Goal: Task Accomplishment & Management: Use online tool/utility

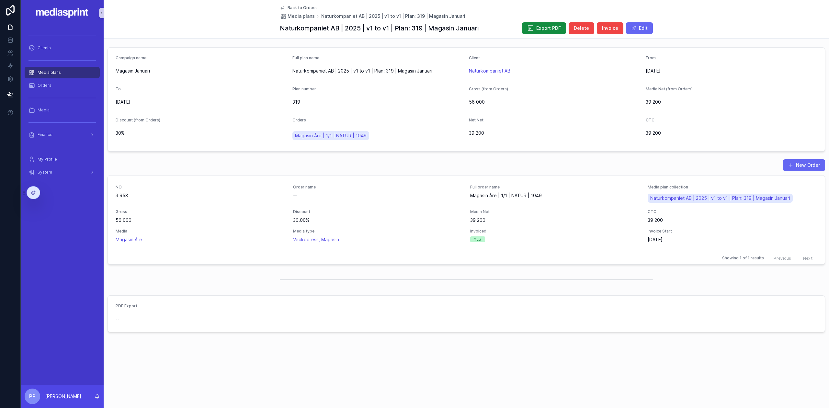
drag, startPoint x: 46, startPoint y: 72, endPoint x: 50, endPoint y: 72, distance: 3.6
click at [46, 72] on span "Media plans" at bounding box center [49, 72] width 23 height 5
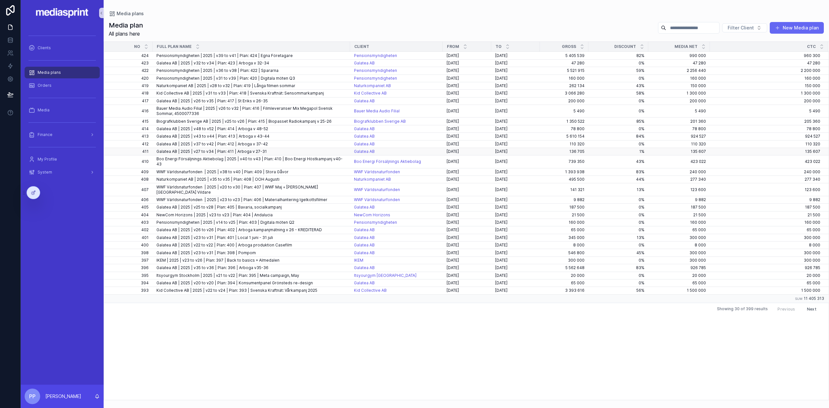
click at [175, 152] on span "Galatea AB | 2025 | v27 to v34 | Plan: 411 | Arboga v 27-31" at bounding box center [211, 151] width 110 height 5
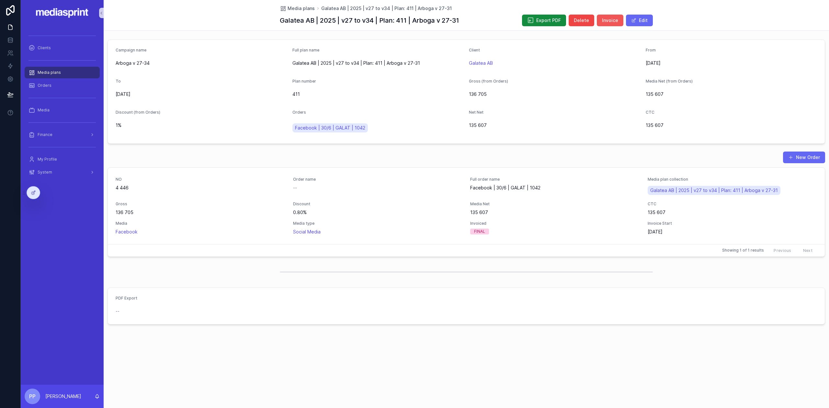
click at [610, 17] on span "Invoice" at bounding box center [610, 20] width 16 height 6
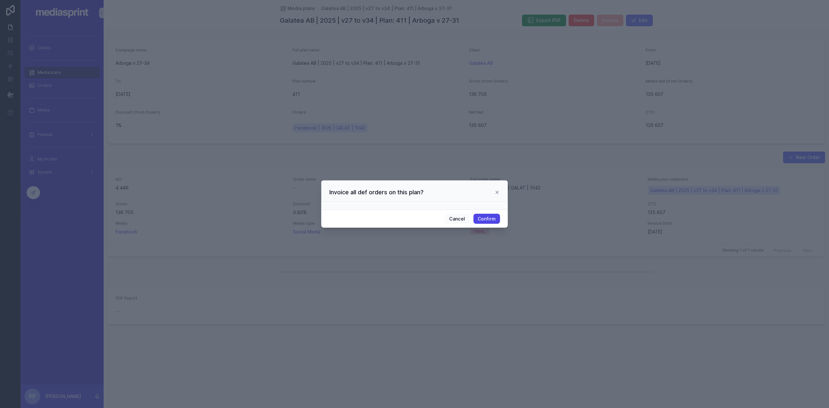
click at [491, 217] on button "Confirm" at bounding box center [486, 219] width 27 height 10
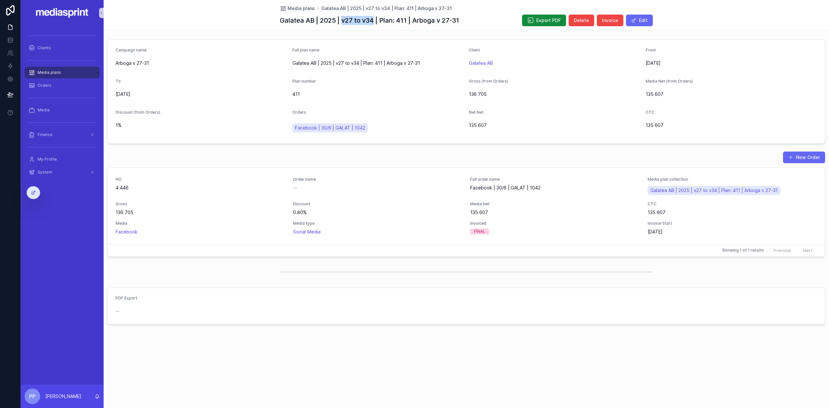
drag, startPoint x: 341, startPoint y: 21, endPoint x: 371, endPoint y: 21, distance: 30.1
click at [373, 22] on h1 "Galatea AB | 2025 | v27 to v34 | Plan: 411 | Arboga v 27-31" at bounding box center [369, 20] width 179 height 9
copy h1 "v27 to v34"
click at [50, 70] on div "Media plans" at bounding box center [61, 72] width 67 height 10
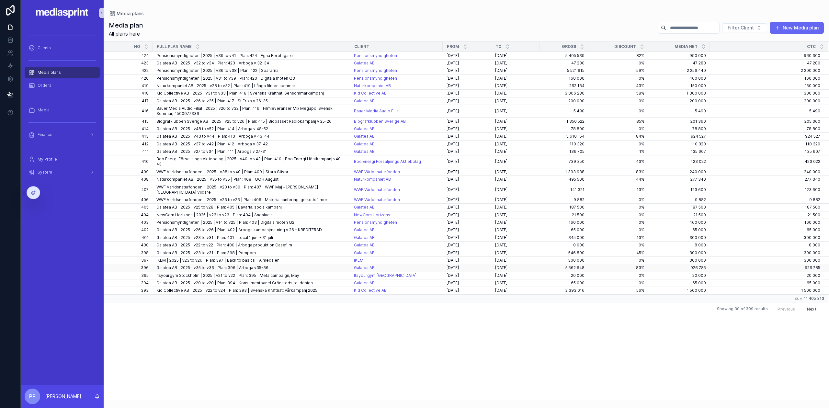
click at [190, 265] on span "Galatea AB | 2025 | v35 to v36 | Plan: 396 | Arboga v35-36" at bounding box center [212, 267] width 112 height 5
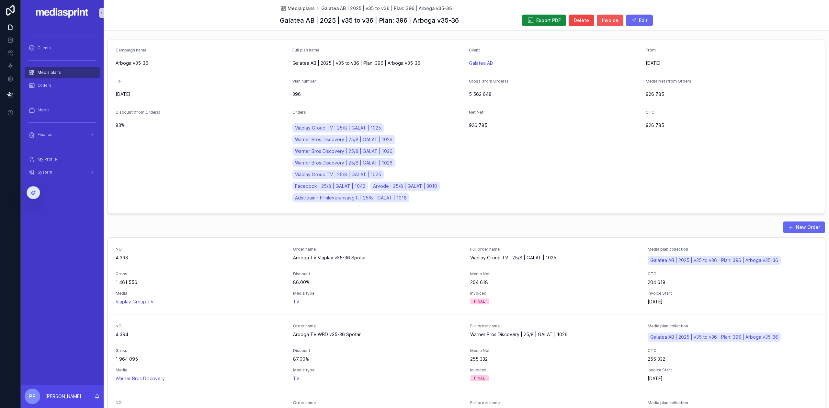
click at [608, 18] on span "Invoice" at bounding box center [610, 20] width 16 height 6
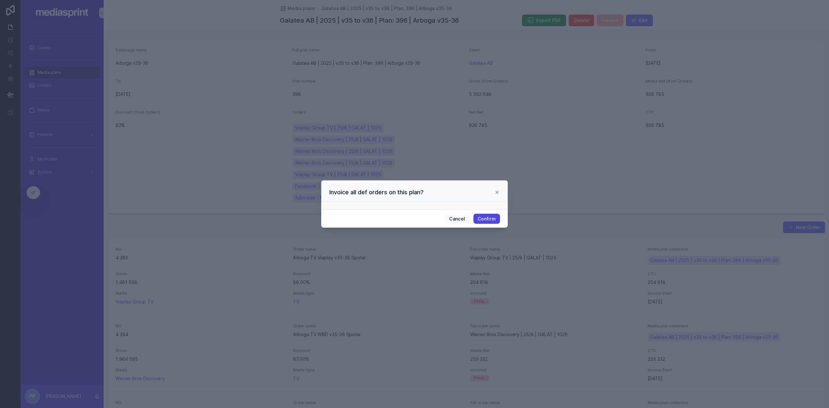
click at [488, 218] on button "Confirm" at bounding box center [486, 219] width 27 height 10
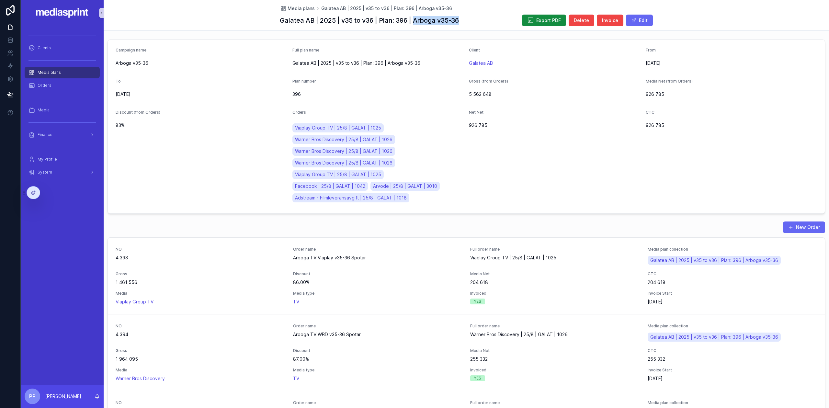
drag, startPoint x: 469, startPoint y: 21, endPoint x: 414, endPoint y: 23, distance: 55.4
click at [414, 23] on div "Galatea AB | 2025 | v35 to v36 | Plan: 396 | Arboga v35-36 Export PDF Delete In…" at bounding box center [466, 20] width 373 height 12
copy h1 "Arboga v35-36"
click at [60, 82] on div "Orders" at bounding box center [61, 85] width 67 height 10
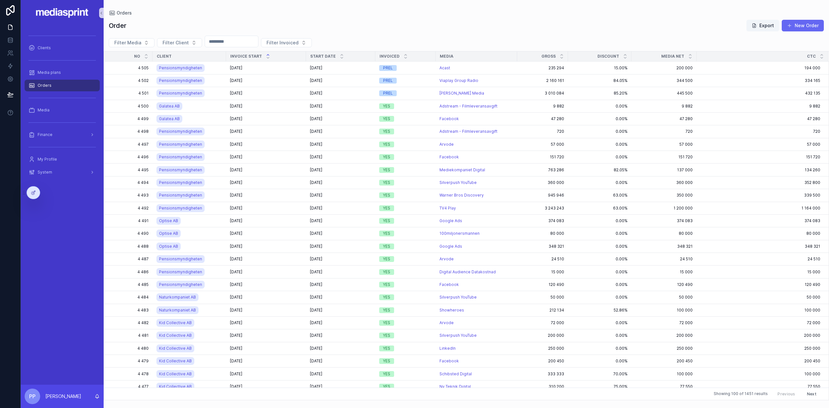
click at [267, 54] on icon "scrollable content" at bounding box center [268, 55] width 4 height 4
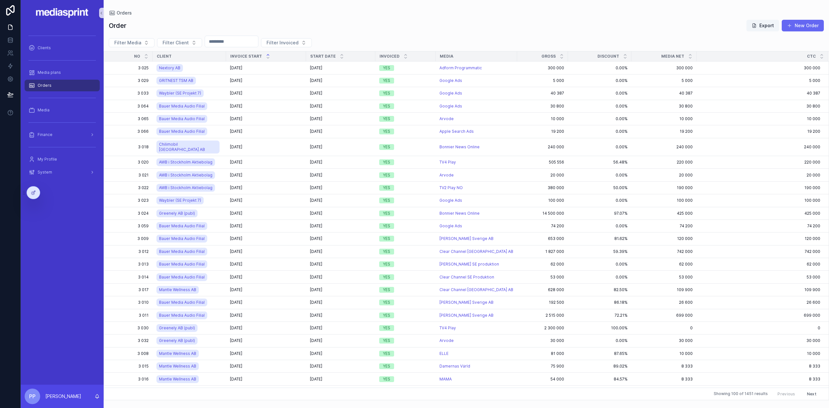
click at [267, 55] on icon "scrollable content" at bounding box center [268, 54] width 2 height 1
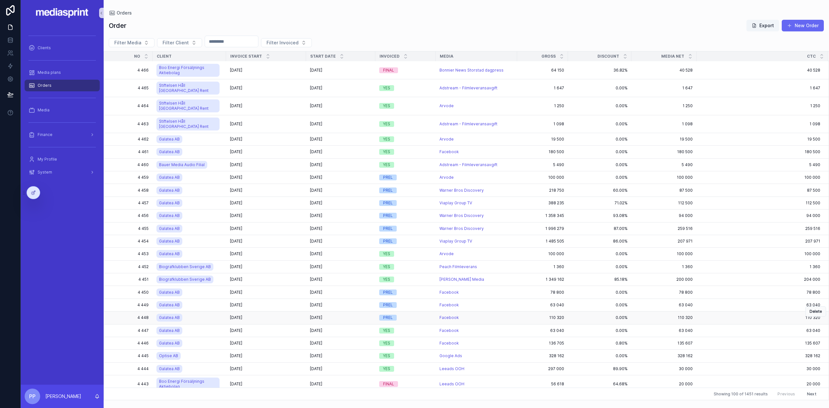
scroll to position [517, 0]
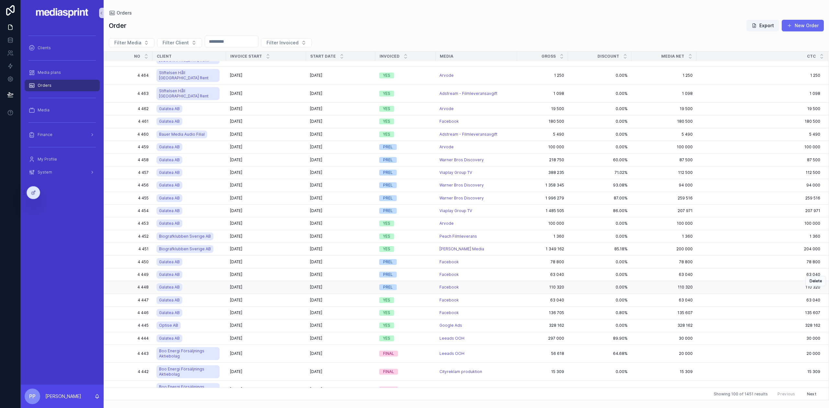
click at [268, 285] on div "[DATE] [DATE]" at bounding box center [266, 287] width 72 height 5
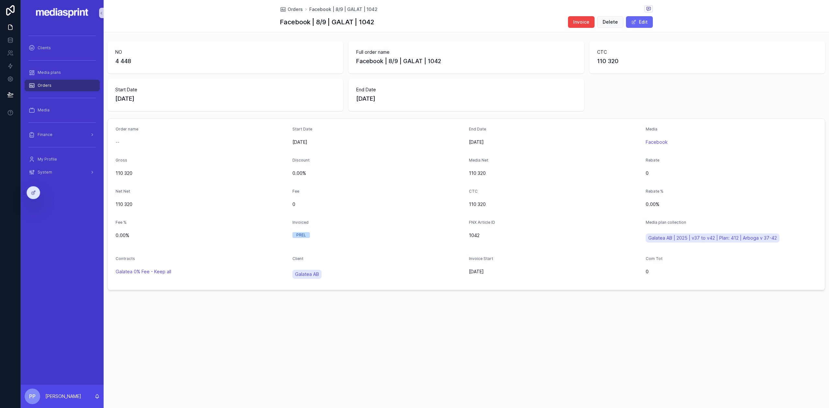
drag, startPoint x: 293, startPoint y: 142, endPoint x: 332, endPoint y: 144, distance: 39.9
click at [332, 144] on span "[DATE]" at bounding box center [378, 142] width 172 height 6
click at [350, 144] on span "[DATE]" at bounding box center [378, 142] width 172 height 6
drag, startPoint x: 315, startPoint y: 142, endPoint x: 326, endPoint y: 143, distance: 11.7
click at [324, 142] on span "[DATE]" at bounding box center [378, 142] width 172 height 6
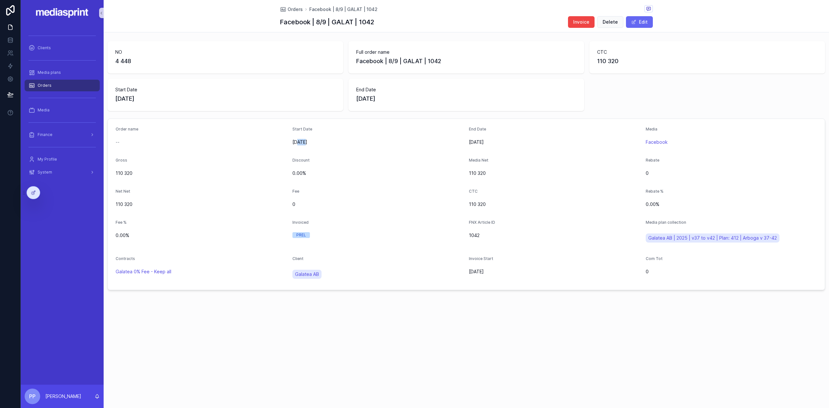
click at [326, 143] on span "[DATE]" at bounding box center [378, 142] width 172 height 6
click at [292, 7] on span "Orders" at bounding box center [294, 9] width 15 height 6
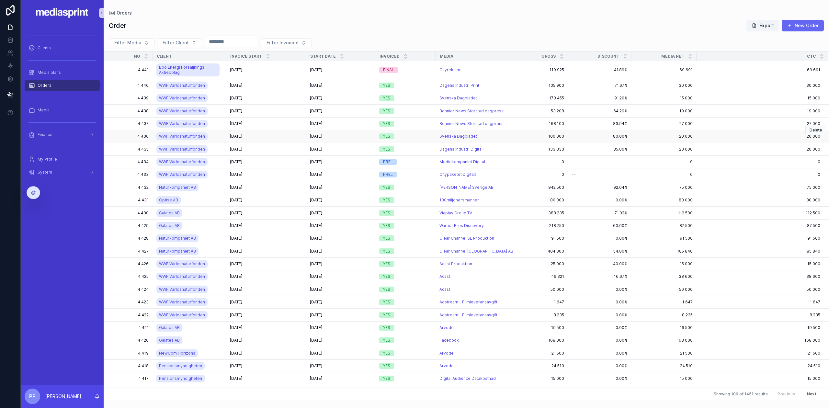
scroll to position [776, 0]
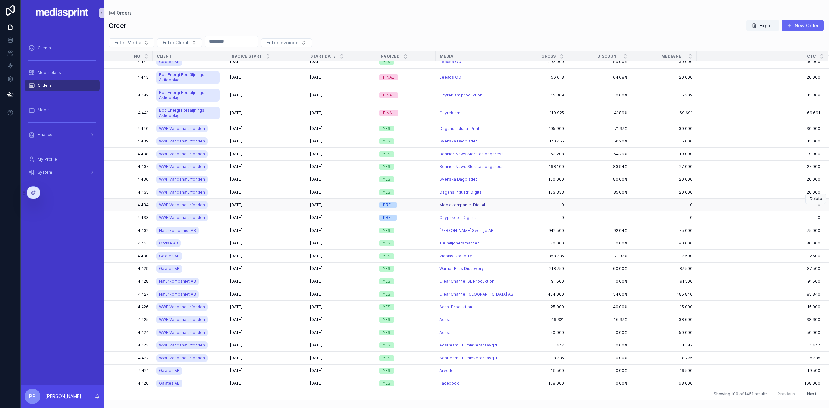
click at [472, 202] on span "Mediekompaniet Digital" at bounding box center [462, 204] width 46 height 5
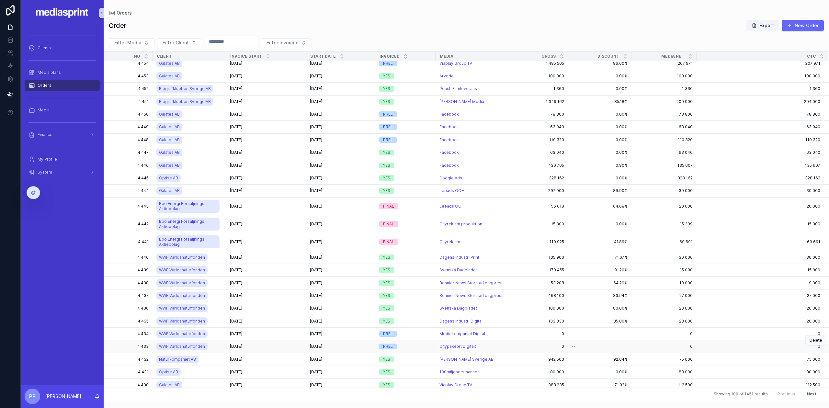
scroll to position [776, 0]
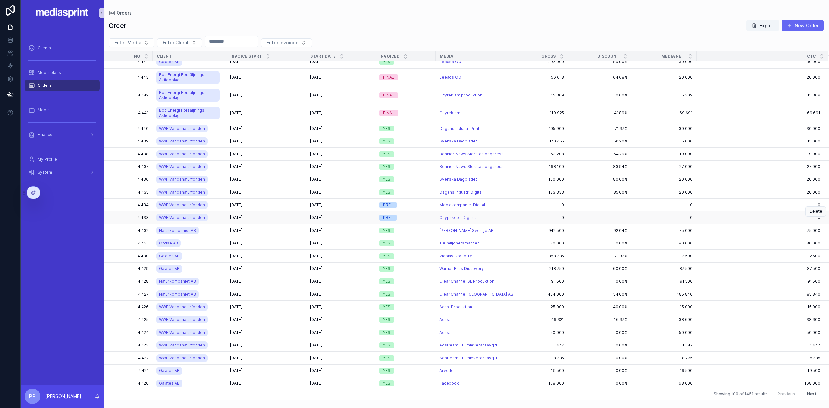
click at [352, 218] on div "[DATE] [DATE]" at bounding box center [341, 217] width 62 height 5
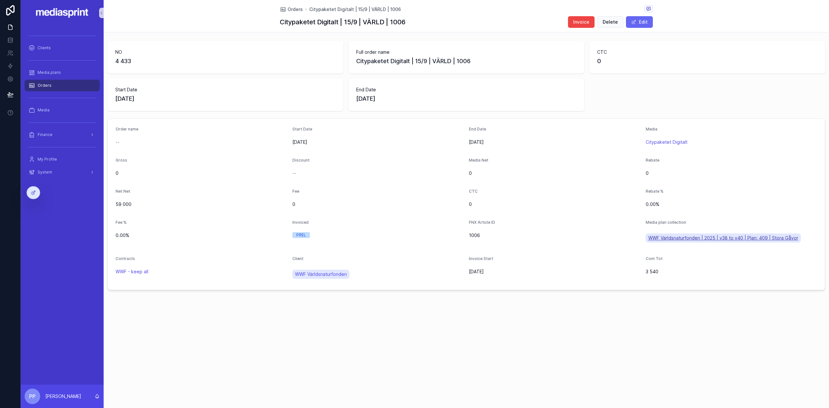
click at [746, 238] on span "WWF Världsnaturfonden | 2025 | v38 to v40 | Plan: 409 | Stora Gåvor" at bounding box center [723, 238] width 150 height 6
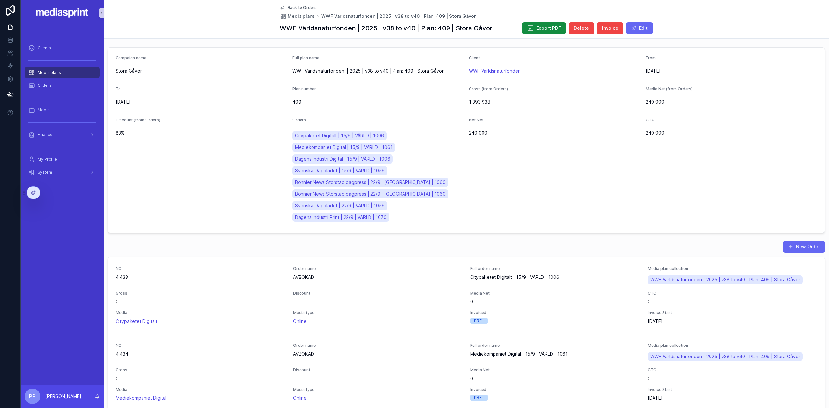
click at [551, 194] on div "Net Net 240 000" at bounding box center [555, 171] width 172 height 107
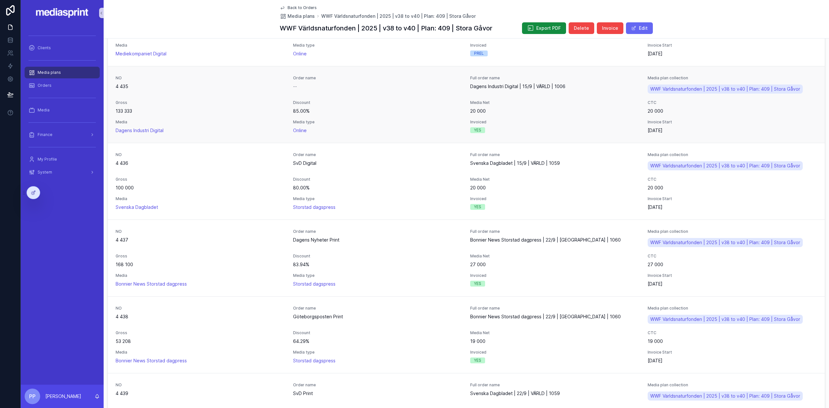
scroll to position [302, 0]
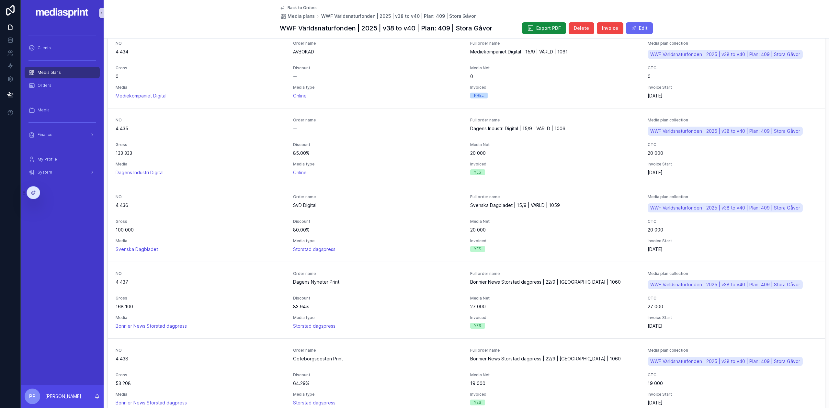
click at [54, 71] on span "Media plans" at bounding box center [49, 72] width 23 height 5
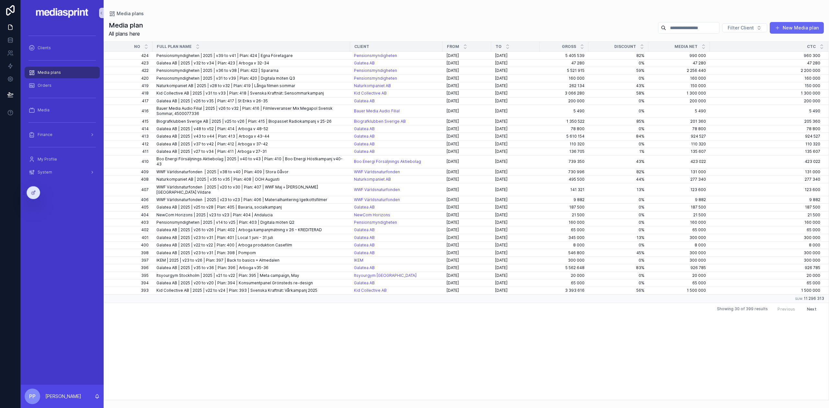
click at [810, 304] on button "Next" at bounding box center [811, 309] width 18 height 10
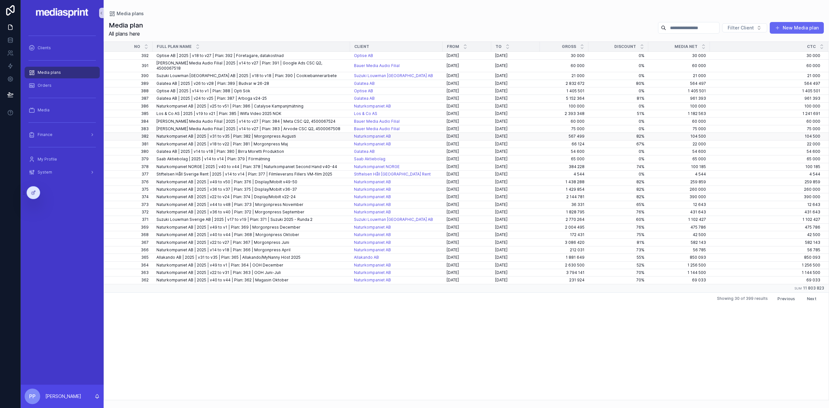
click at [179, 134] on span "Naturkompaniet AB | 2025 | v31 to v35 | Plan: 382 | Morgonpress Augusti" at bounding box center [226, 136] width 140 height 5
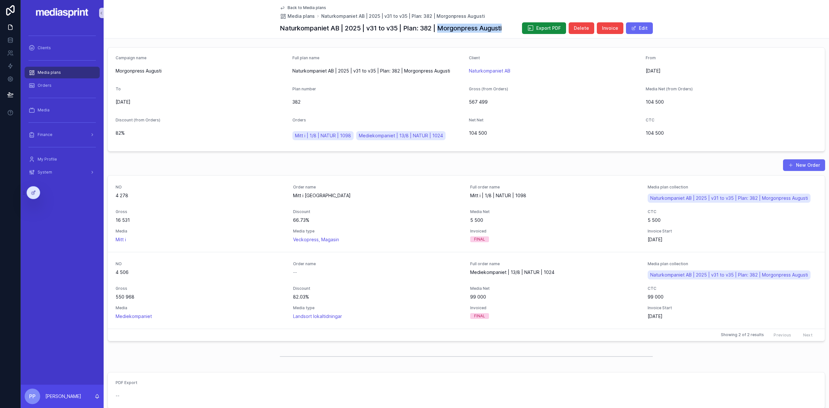
drag, startPoint x: 506, startPoint y: 25, endPoint x: 439, endPoint y: 32, distance: 67.0
click at [439, 32] on div "Naturkompaniet AB | 2025 | v31 to v35 | Plan: 382 | Morgonpress Augusti Export …" at bounding box center [466, 28] width 373 height 12
click at [604, 26] on span "Invoice" at bounding box center [610, 28] width 16 height 6
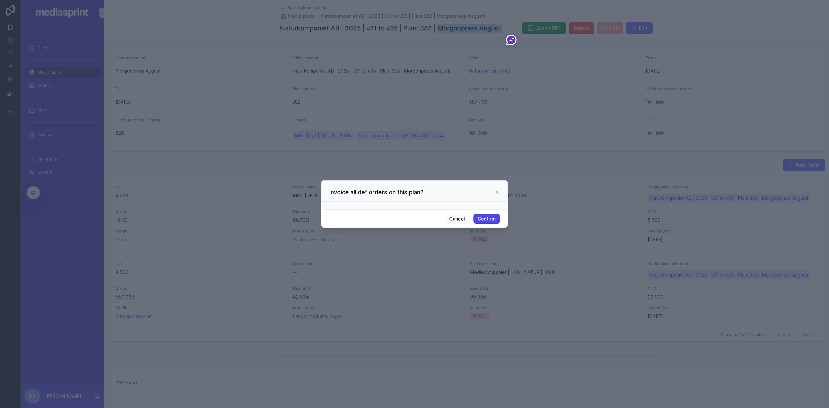
click at [488, 215] on button "Confirm" at bounding box center [486, 219] width 27 height 10
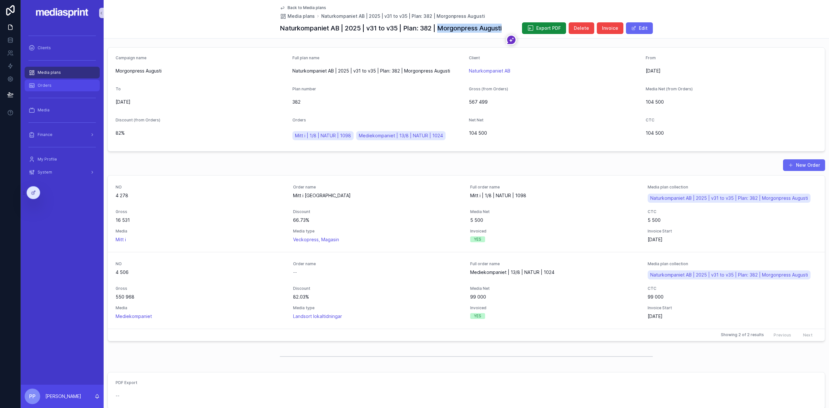
click at [43, 81] on div "Orders" at bounding box center [61, 85] width 67 height 10
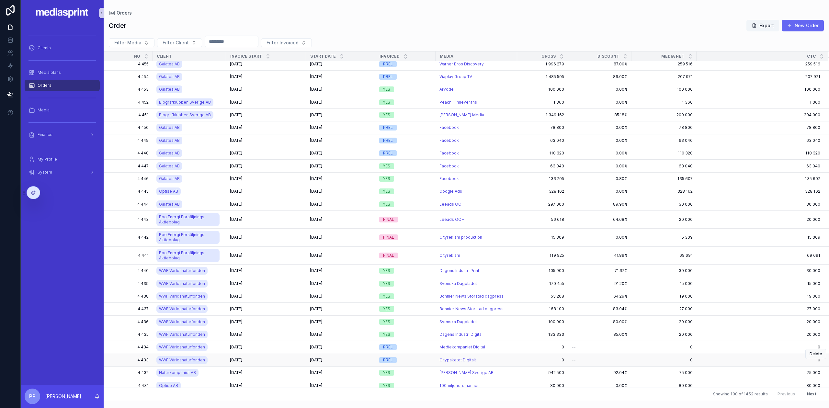
scroll to position [776, 0]
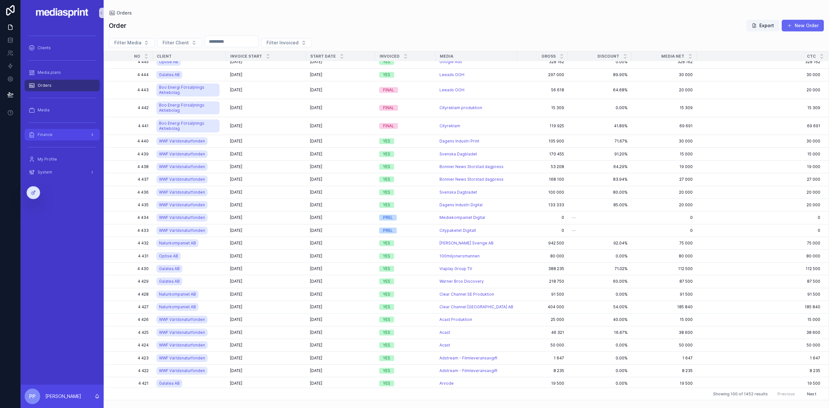
click at [51, 138] on div "Finance" at bounding box center [61, 134] width 67 height 10
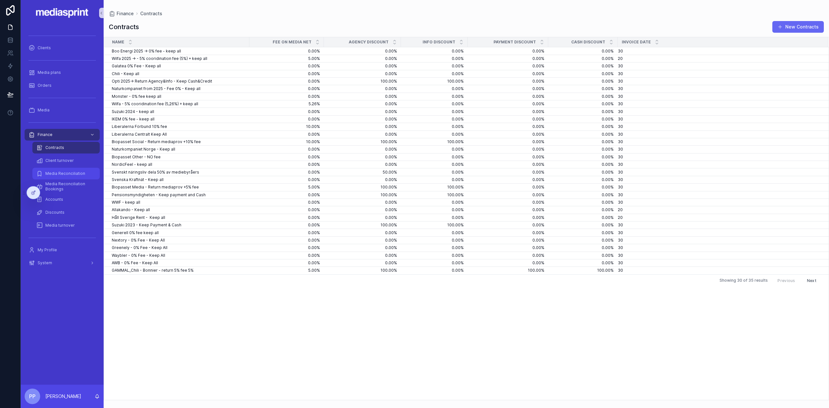
click at [62, 174] on span "Media Reconciliation" at bounding box center [65, 173] width 40 height 5
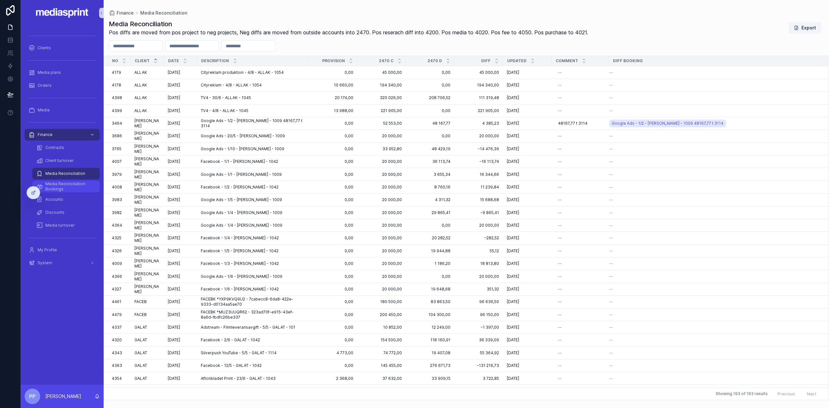
click at [63, 184] on span "Media Reconciliation Bookings" at bounding box center [69, 186] width 48 height 10
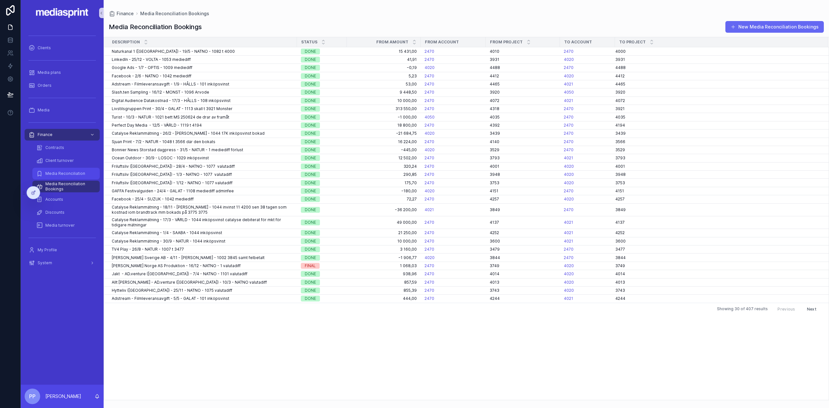
click at [64, 170] on div "Media Reconciliation" at bounding box center [66, 173] width 60 height 10
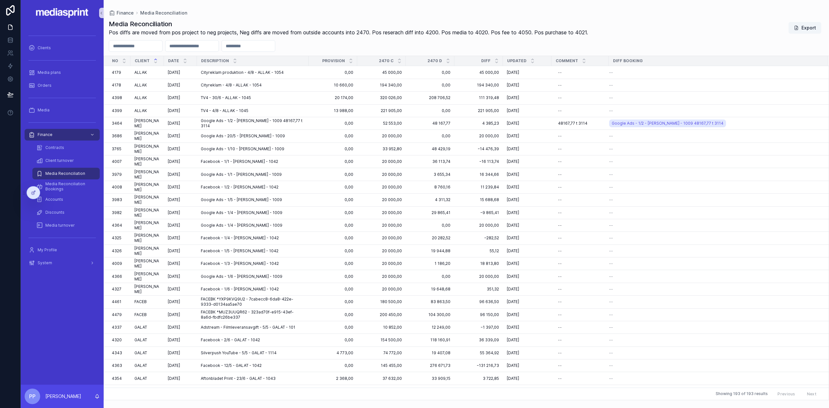
click at [137, 47] on input "scrollable content" at bounding box center [135, 45] width 53 height 9
type input "******"
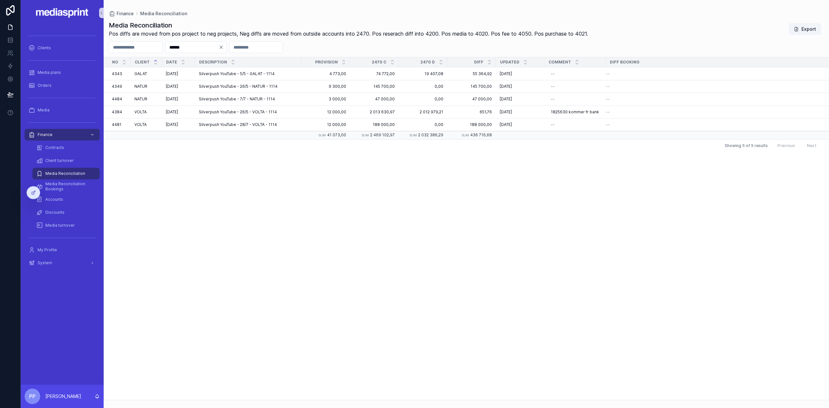
click at [224, 47] on icon "Clear" at bounding box center [221, 47] width 5 height 5
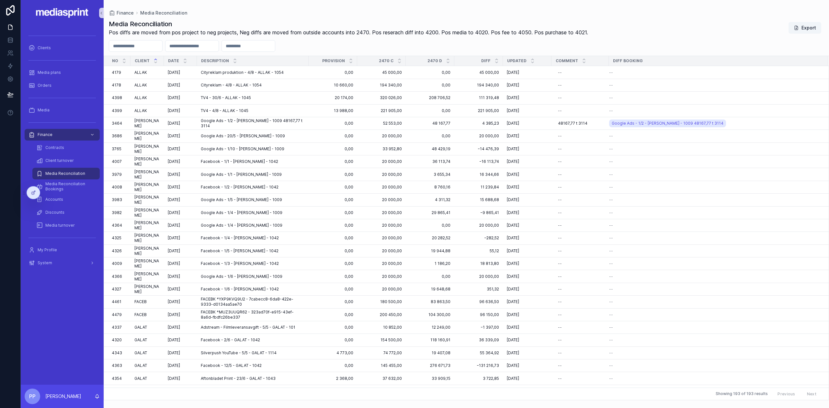
click at [124, 16] on div "Media Reconciliation Pos diffs are moved from pos project to neg projects, Neg …" at bounding box center [466, 208] width 725 height 385
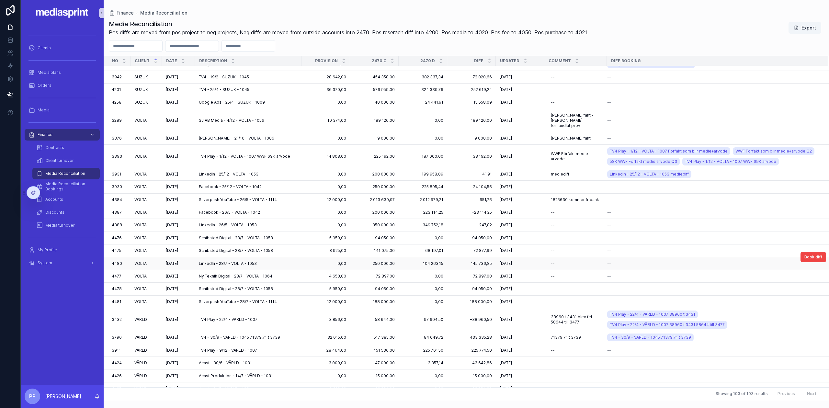
scroll to position [2217, 0]
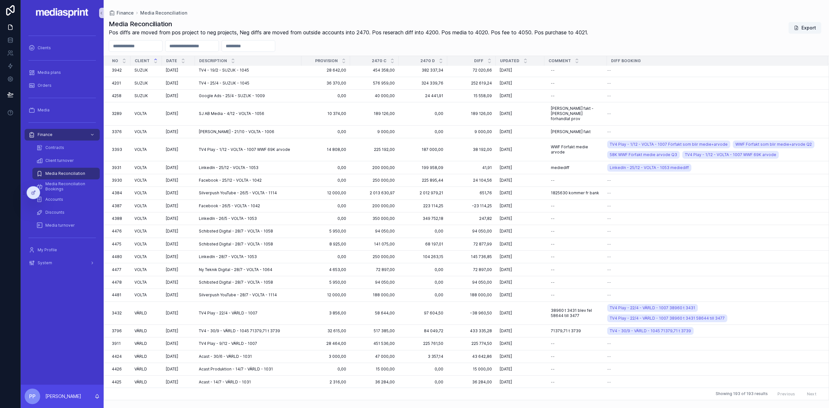
click at [145, 44] on input "scrollable content" at bounding box center [135, 45] width 53 height 9
type input "*****"
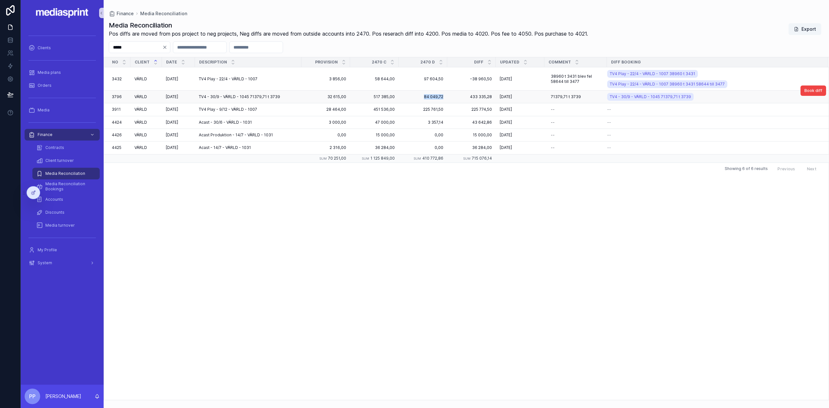
drag, startPoint x: 443, startPoint y: 92, endPoint x: 424, endPoint y: 91, distance: 19.1
click at [424, 91] on td "84 049,72 84 049,72" at bounding box center [423, 96] width 49 height 13
copy span "84 049,72"
click at [586, 92] on div "71379,71 t 3739 71379,71 t 3739" at bounding box center [575, 97] width 55 height 10
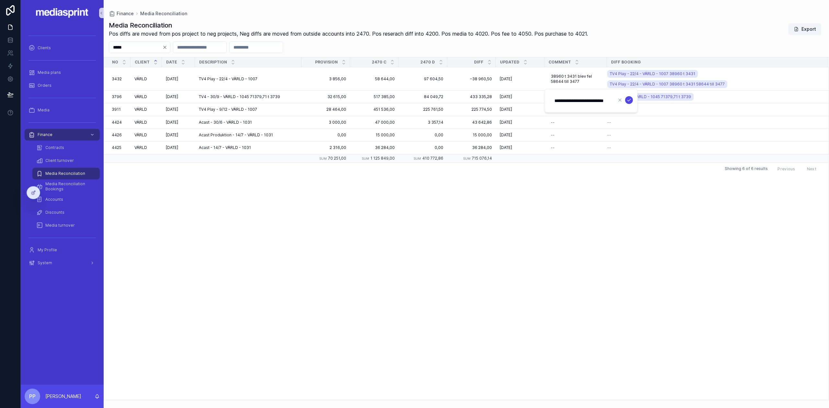
type input "**********"
click at [627, 100] on icon "scrollable content" at bounding box center [628, 99] width 5 height 5
click at [579, 94] on span "71379,71 t 3739 84 049,72 3432" at bounding box center [576, 99] width 50 height 10
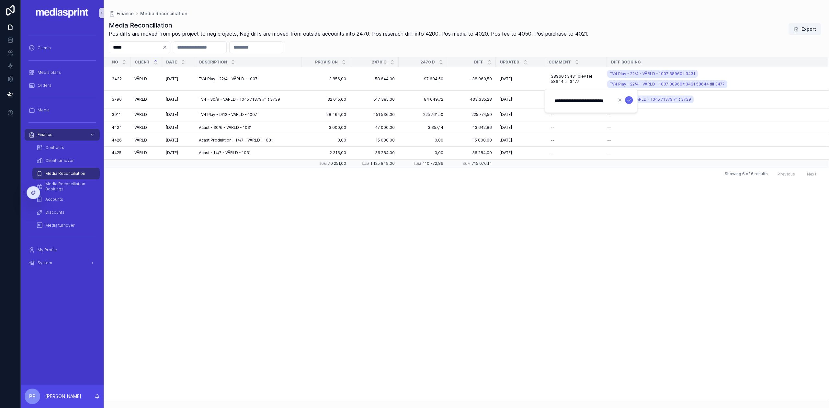
drag, startPoint x: 577, startPoint y: 100, endPoint x: 613, endPoint y: 102, distance: 35.6
click at [613, 102] on form "**********" at bounding box center [591, 101] width 83 height 12
type input "**********"
click at [628, 99] on icon "scrollable content" at bounding box center [628, 99] width 5 height 5
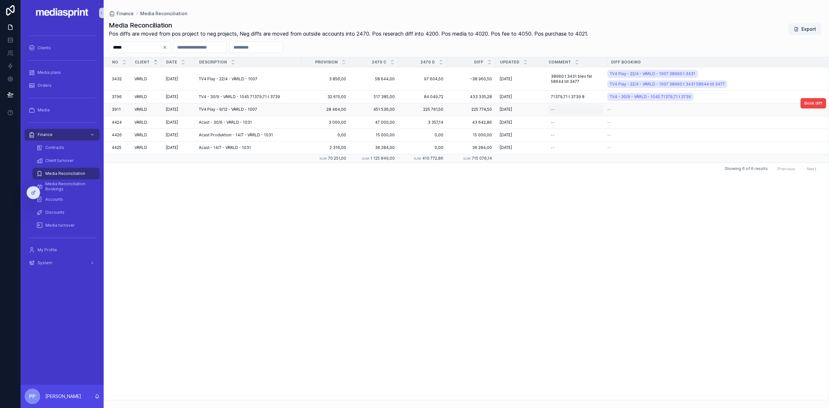
click at [562, 107] on div "--" at bounding box center [575, 109] width 55 height 10
click at [559, 104] on div "--" at bounding box center [575, 109] width 55 height 10
click at [558, 103] on div "scrollable content" at bounding box center [590, 113] width 93 height 24
click at [559, 113] on input "scrollable content" at bounding box center [581, 113] width 62 height 9
paste input "**********"
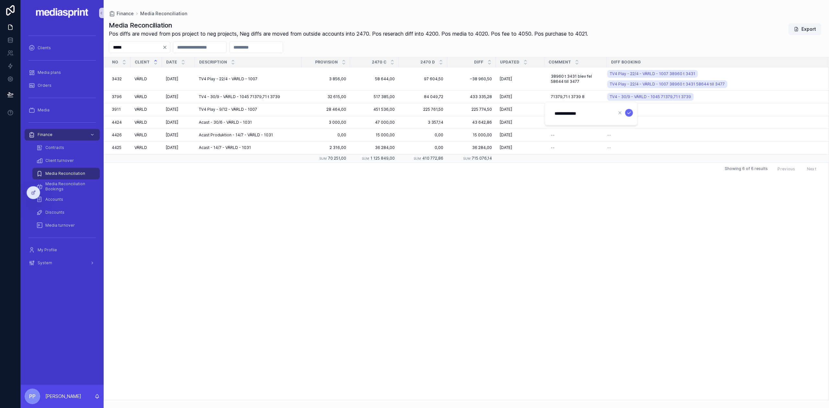
click at [572, 114] on input "**********" at bounding box center [581, 113] width 62 height 9
drag, startPoint x: 574, startPoint y: 113, endPoint x: 534, endPoint y: 111, distance: 40.2
click at [534, 111] on div "Clients Media plans Orders Media Finance Contracts Client turnover Media Reconc…" at bounding box center [425, 204] width 808 height 408
drag, startPoint x: 581, startPoint y: 113, endPoint x: 533, endPoint y: 112, distance: 48.6
click at [533, 112] on div "Clients Media plans Orders Media Finance Contracts Client turnover Media Reconc…" at bounding box center [425, 204] width 808 height 408
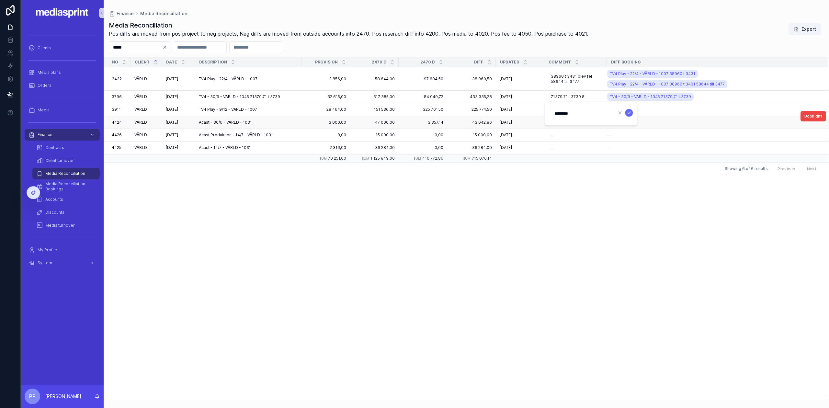
drag, startPoint x: 573, startPoint y: 113, endPoint x: 544, endPoint y: 111, distance: 29.2
click at [544, 111] on div "Clients Media plans Orders Media Finance Contracts Client turnover Media Reconc…" at bounding box center [425, 204] width 808 height 408
type input "******"
click at [628, 114] on icon "scrollable content" at bounding box center [628, 112] width 5 height 5
click at [569, 105] on div "t 3432 t 3432" at bounding box center [575, 109] width 55 height 10
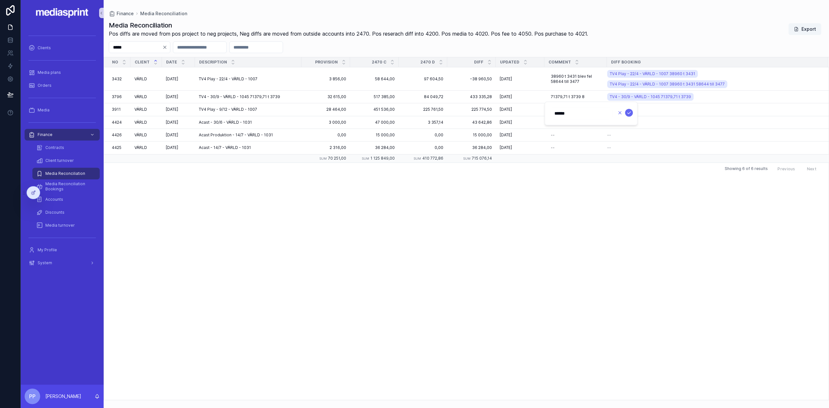
click at [620, 113] on icon "scrollable content" at bounding box center [619, 112] width 5 height 5
click at [568, 104] on div "t 3432 t 3432" at bounding box center [575, 109] width 55 height 10
drag, startPoint x: 578, startPoint y: 112, endPoint x: 546, endPoint y: 113, distance: 31.4
click at [546, 113] on div "******" at bounding box center [590, 113] width 93 height 24
click at [627, 113] on icon "scrollable content" at bounding box center [628, 113] width 3 height 2
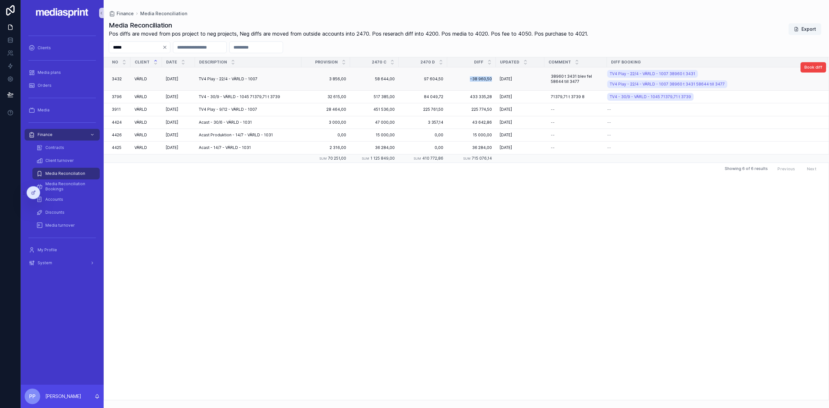
drag, startPoint x: 493, startPoint y: 74, endPoint x: 469, endPoint y: 74, distance: 23.6
click at [469, 74] on td "−38 960,50 −38 960,50" at bounding box center [471, 78] width 49 height 23
copy span "−38 960,50"
click at [818, 88] on span "Book diff" at bounding box center [813, 90] width 18 height 5
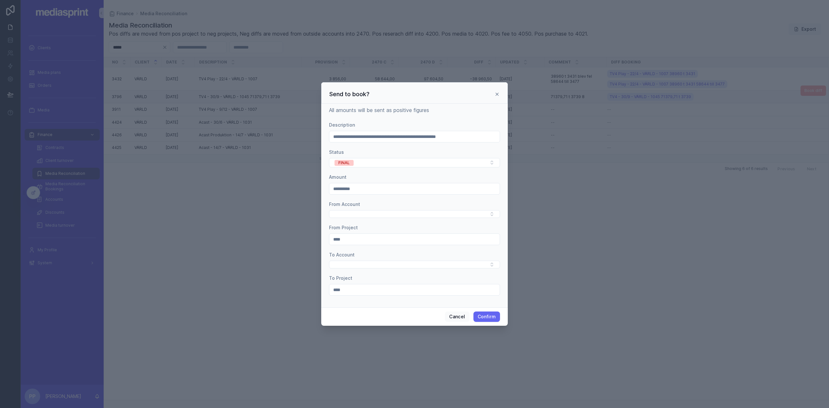
drag, startPoint x: 352, startPoint y: 188, endPoint x: 317, endPoint y: 187, distance: 34.3
click at [317, 187] on div "**********" at bounding box center [414, 204] width 829 height 408
paste input "text"
type input "*********"
click at [352, 215] on button "Select Button" at bounding box center [414, 214] width 171 height 8
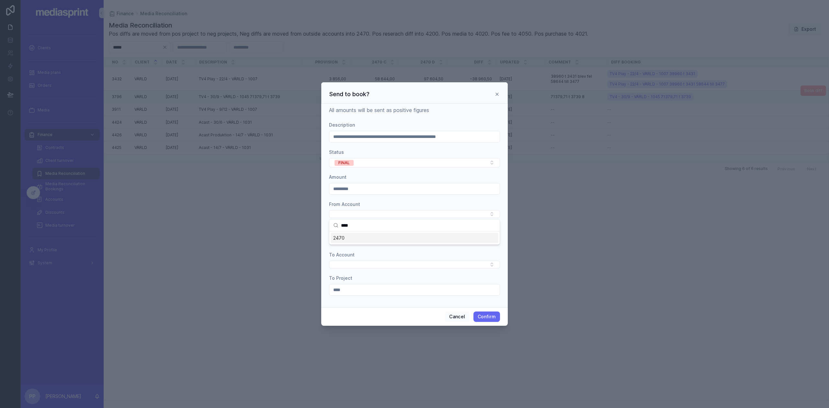
type input "****"
click at [347, 237] on div "2470" at bounding box center [415, 238] width 168 height 10
click at [356, 264] on button "Select Button" at bounding box center [414, 265] width 171 height 8
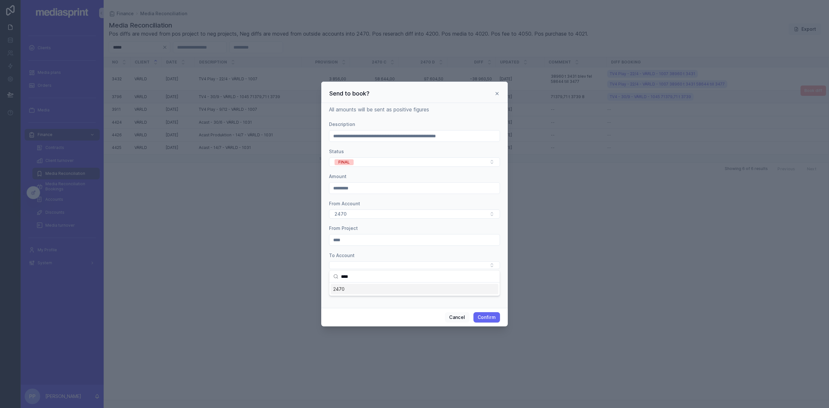
type input "****"
click at [350, 287] on div "2470" at bounding box center [415, 289] width 168 height 10
click at [356, 304] on div "**********" at bounding box center [414, 205] width 186 height 206
drag, startPoint x: 350, startPoint y: 291, endPoint x: 324, endPoint y: 291, distance: 25.9
click at [324, 291] on div "**********" at bounding box center [414, 205] width 186 height 206
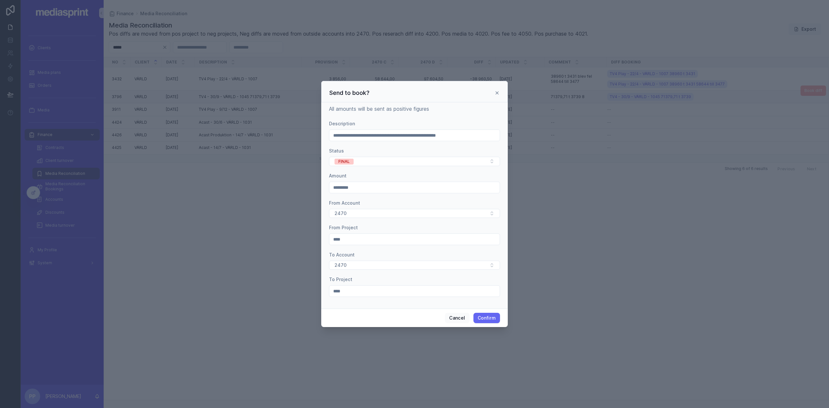
type input "****"
click at [363, 319] on div "Cancel Confirm" at bounding box center [414, 318] width 186 height 18
click at [480, 316] on button "Confirm" at bounding box center [486, 318] width 27 height 10
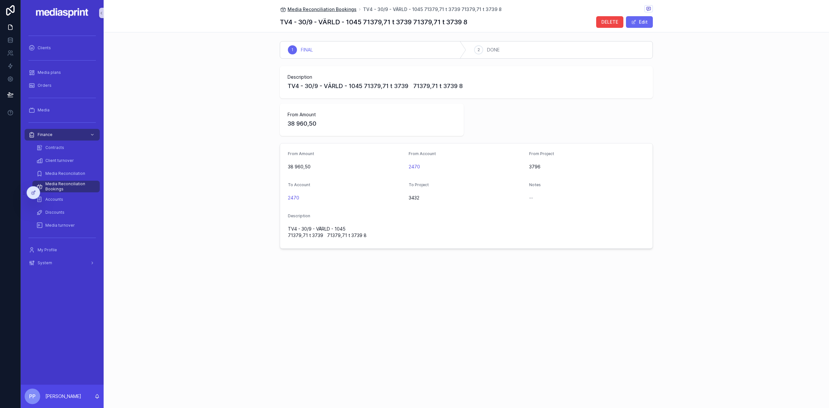
click at [315, 8] on span "Media Reconciliation Bookings" at bounding box center [321, 9] width 69 height 6
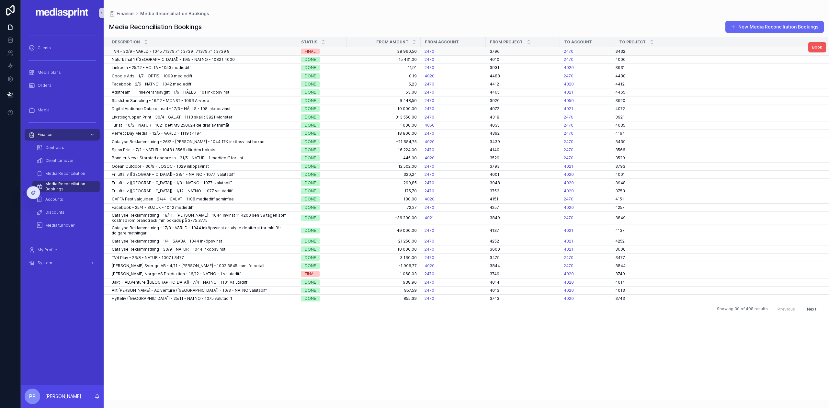
click at [819, 48] on span "Book" at bounding box center [817, 47] width 10 height 5
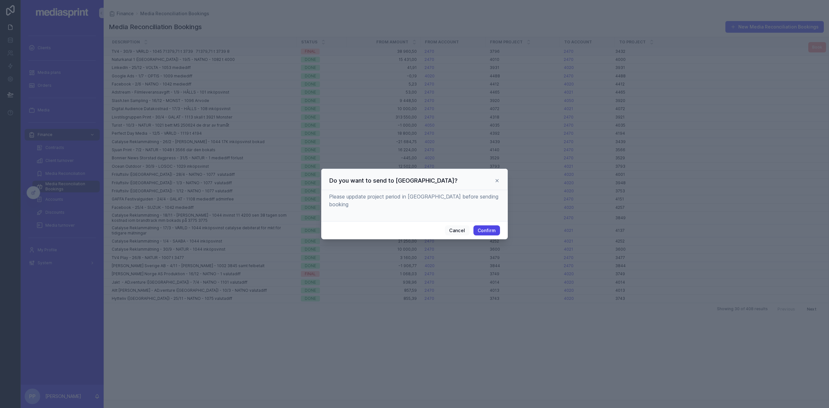
click at [493, 229] on button "Confirm" at bounding box center [486, 230] width 27 height 10
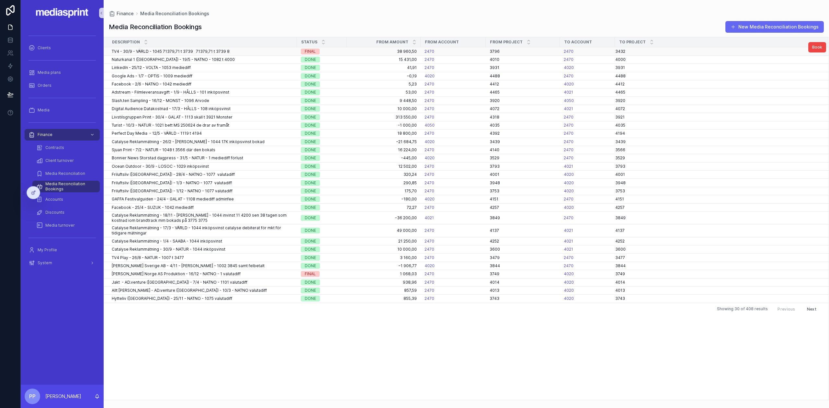
click at [52, 185] on span "Media Reconciliation Bookings" at bounding box center [69, 186] width 48 height 10
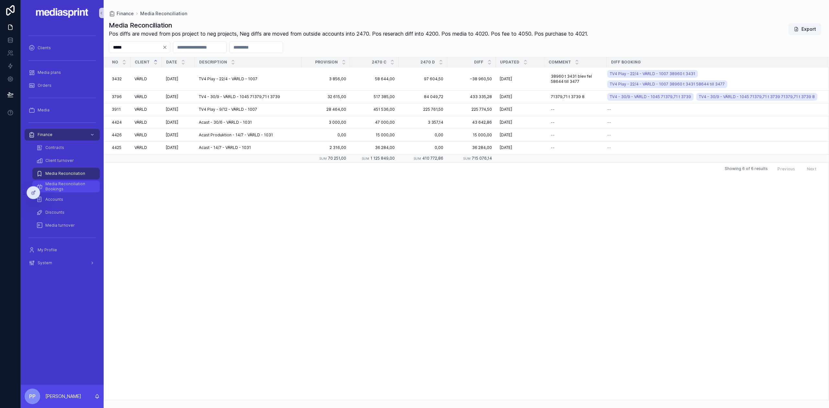
drag, startPoint x: 67, startPoint y: 185, endPoint x: 66, endPoint y: 175, distance: 10.4
click at [67, 185] on span "Media Reconciliation Bookings" at bounding box center [69, 186] width 48 height 10
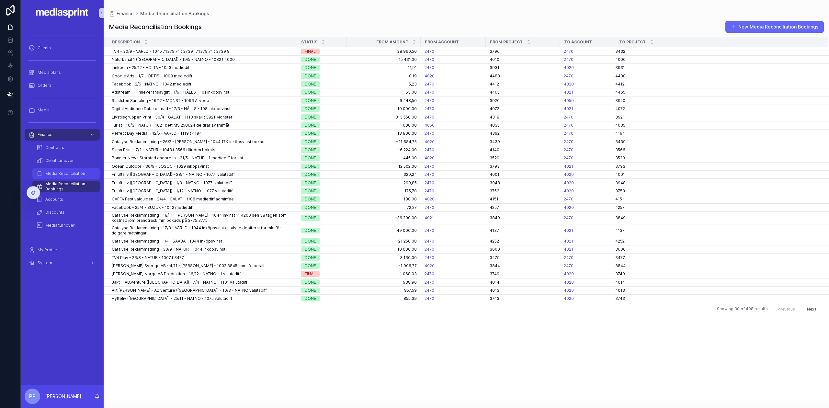
click at [67, 171] on span "Media Reconciliation" at bounding box center [65, 173] width 40 height 5
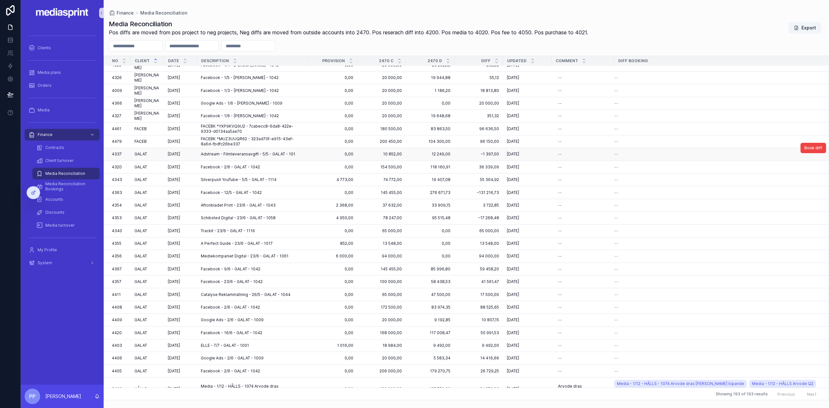
scroll to position [215, 0]
